Goal: Transaction & Acquisition: Purchase product/service

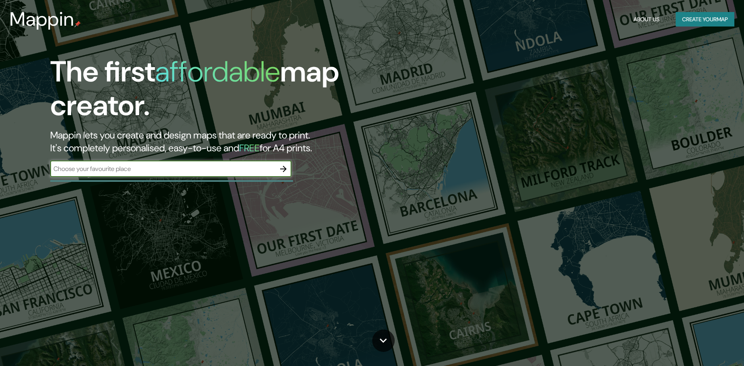
drag, startPoint x: 0, startPoint y: 0, endPoint x: 134, endPoint y: 168, distance: 215.1
click at [131, 171] on input "text" at bounding box center [162, 168] width 225 height 9
type input "achao"
click at [285, 170] on icon "button" at bounding box center [283, 169] width 6 height 6
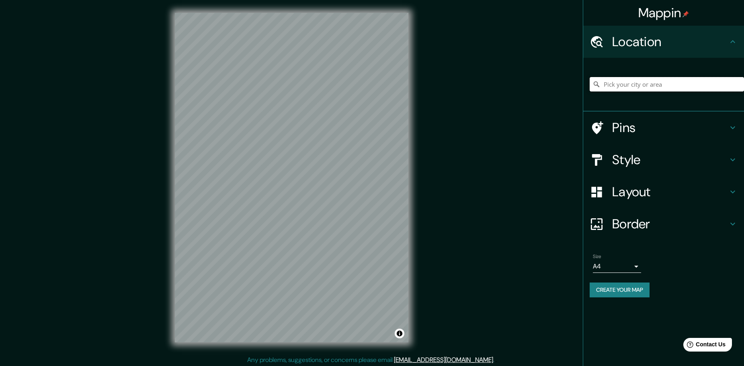
click at [609, 85] on input "Pick your city or area" at bounding box center [666, 84] width 154 height 14
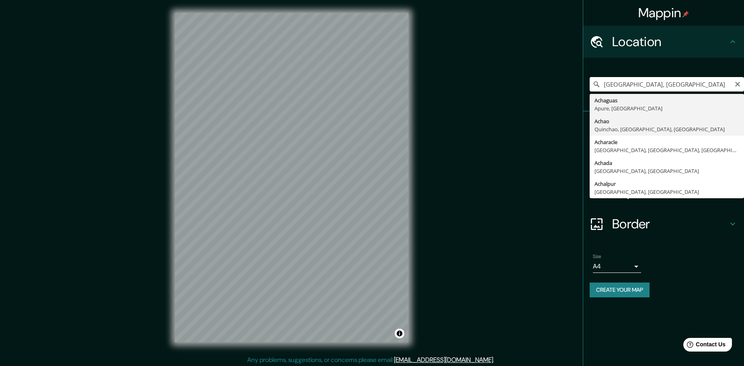
type input "[GEOGRAPHIC_DATA], [GEOGRAPHIC_DATA], [GEOGRAPHIC_DATA], [GEOGRAPHIC_DATA]"
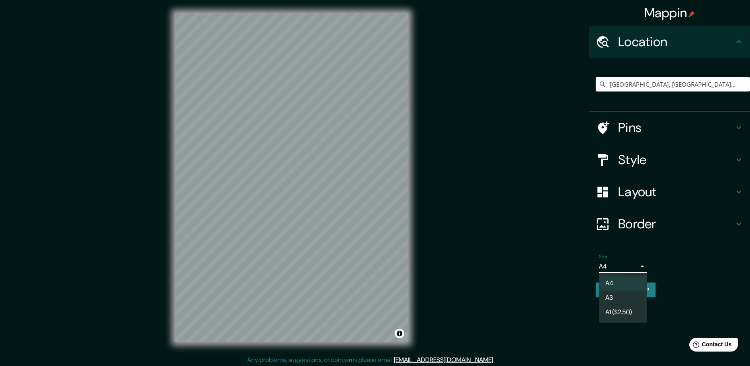
click at [617, 265] on body "Mappin Location [GEOGRAPHIC_DATA], [GEOGRAPHIC_DATA], [GEOGRAPHIC_DATA], [GEOGR…" at bounding box center [375, 183] width 750 height 366
click at [615, 308] on li "A1 ($2.50)" at bounding box center [623, 312] width 48 height 14
type input "a3"
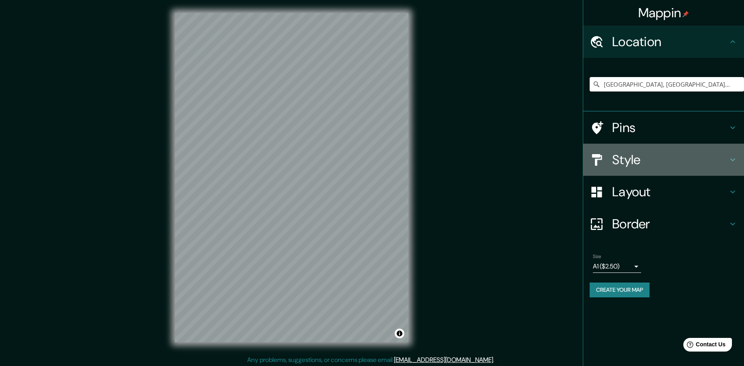
click at [638, 157] on h4 "Style" at bounding box center [670, 160] width 116 height 16
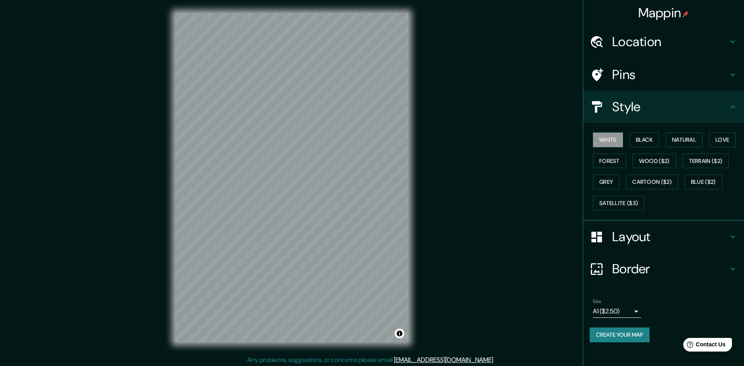
click at [615, 232] on h4 "Layout" at bounding box center [670, 237] width 116 height 16
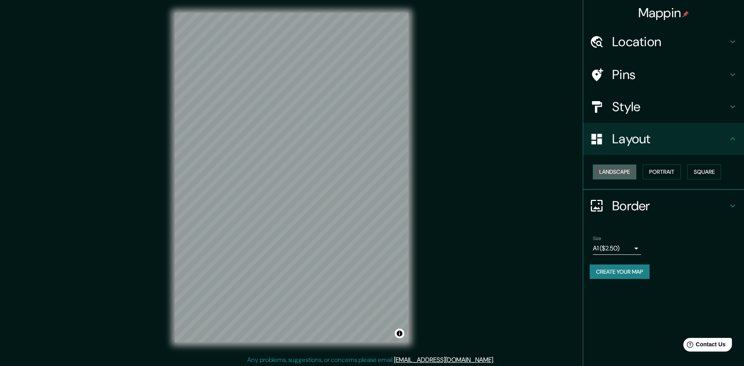
click at [621, 172] on button "Landscape" at bounding box center [614, 172] width 43 height 15
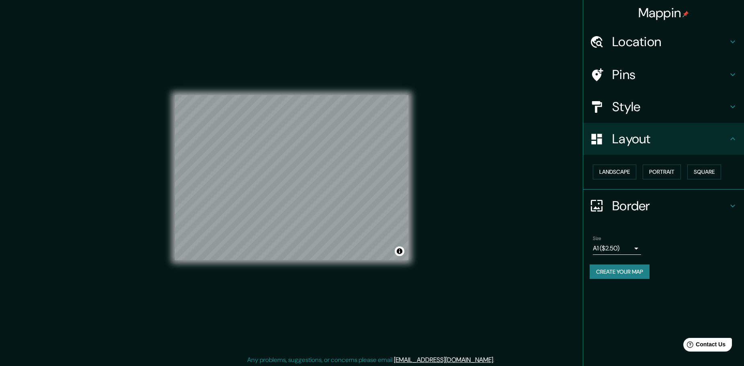
click at [541, 293] on div "Mappin Location [GEOGRAPHIC_DATA], [GEOGRAPHIC_DATA], [GEOGRAPHIC_DATA], [GEOGR…" at bounding box center [372, 184] width 744 height 368
